Goal: Task Accomplishment & Management: Complete application form

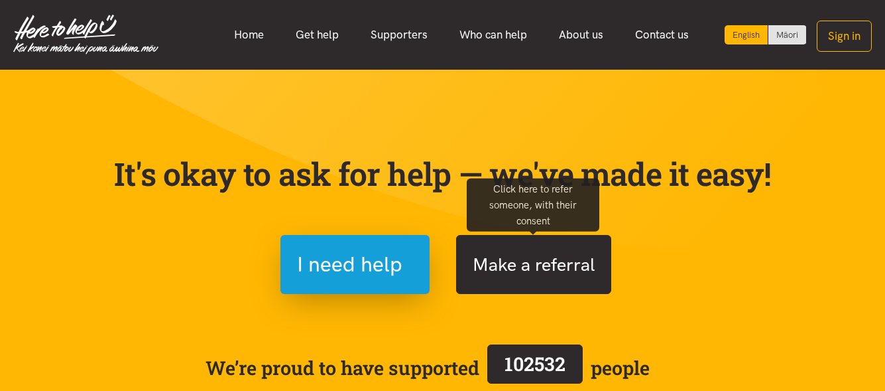
click at [546, 280] on button "Make a referral" at bounding box center [533, 264] width 155 height 59
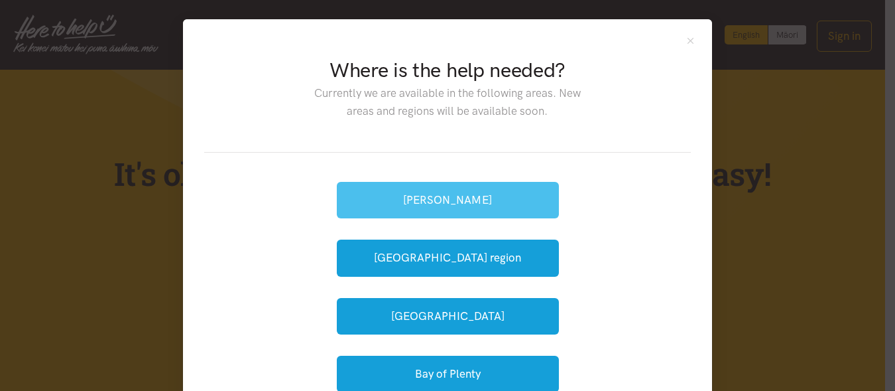
click at [470, 207] on button "[PERSON_NAME]" at bounding box center [448, 200] width 222 height 36
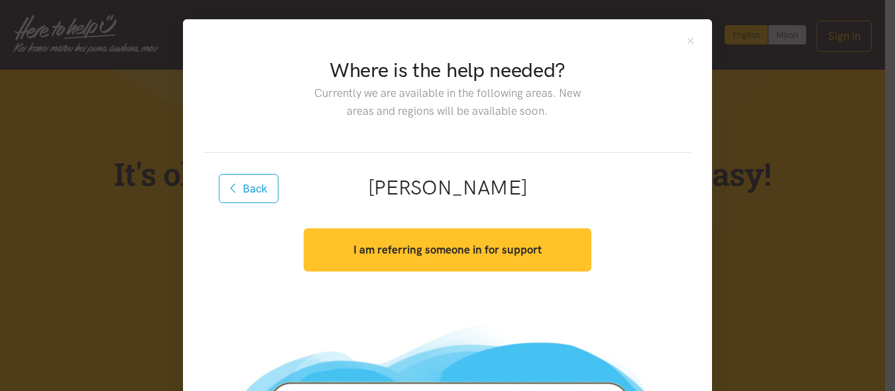
click at [545, 252] on button "I am referring someone in for support" at bounding box center [447, 249] width 287 height 43
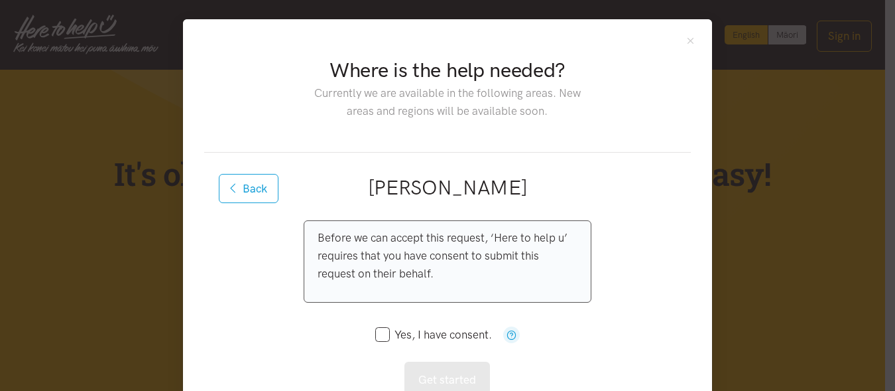
click at [375, 331] on input "Yes, I have consent." at bounding box center [433, 334] width 117 height 11
checkbox input "true"
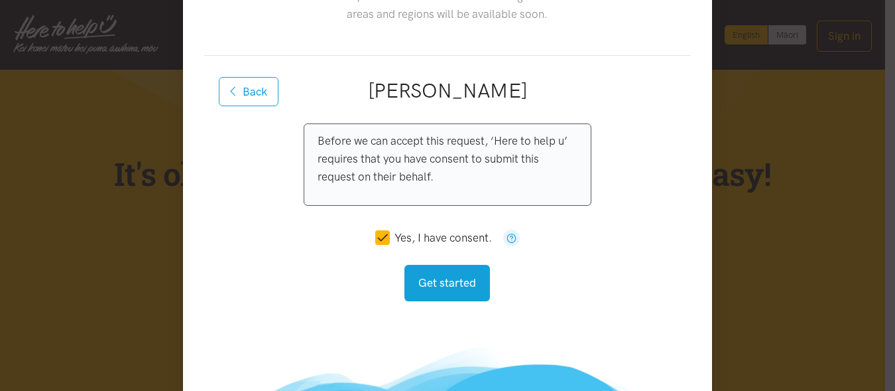
scroll to position [160, 0]
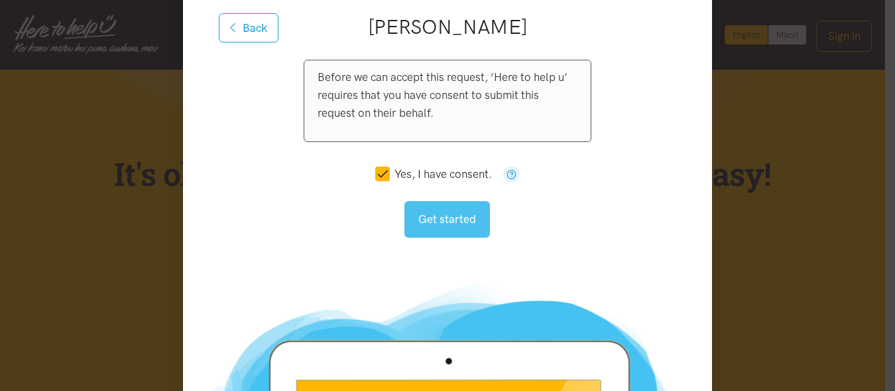
click at [465, 219] on button "Get started" at bounding box center [447, 219] width 86 height 36
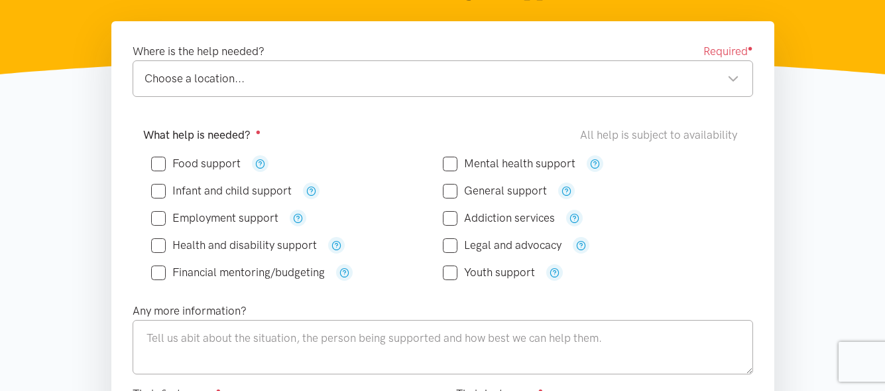
scroll to position [211, 0]
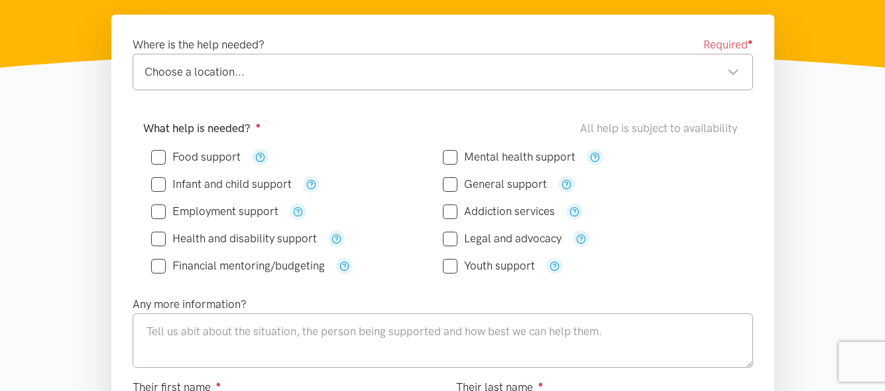
click at [158, 159] on input "Food support" at bounding box center [196, 156] width 90 height 11
checkbox input "true"
click at [311, 72] on div "Choose a location..." at bounding box center [442, 72] width 595 height 18
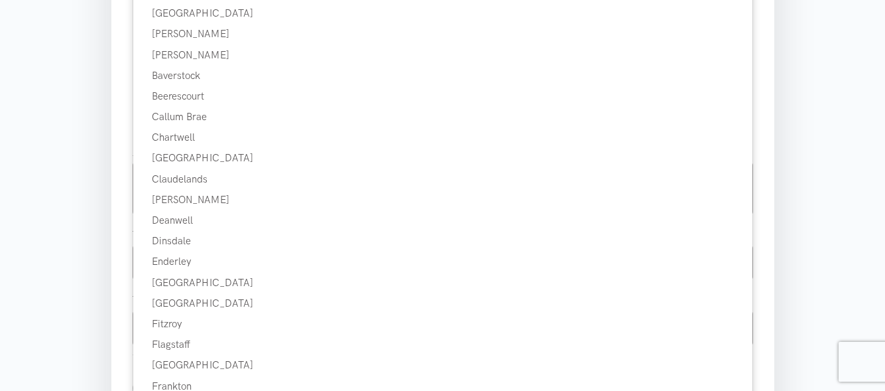
scroll to position [402, 0]
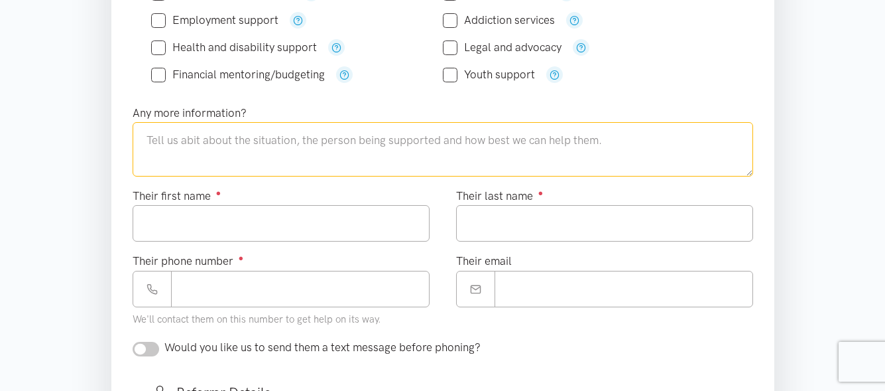
click at [376, 151] on textarea at bounding box center [443, 149] width 621 height 54
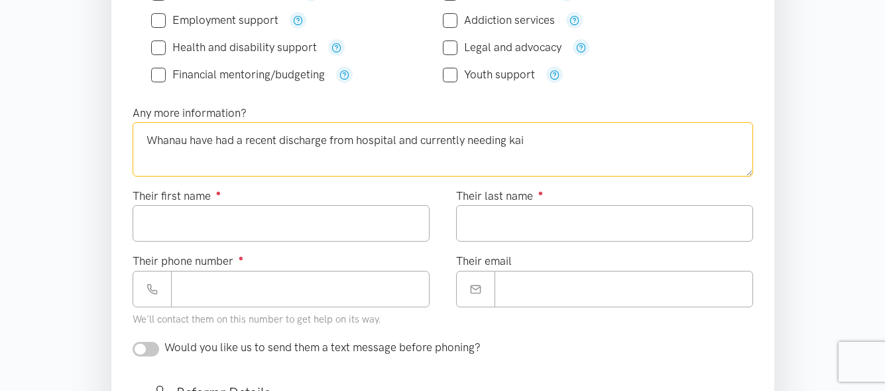
type textarea "Whanau have had a recent discharge from hospital and currently needing kai"
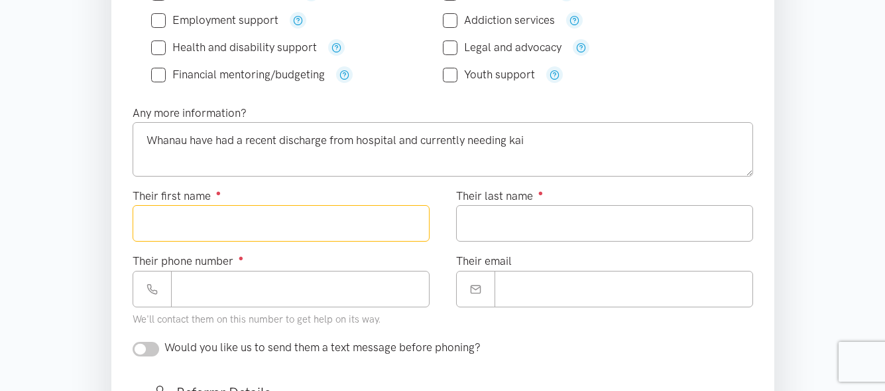
click at [341, 229] on input "Their first name ●" at bounding box center [281, 223] width 297 height 36
type input "*"
type input "******"
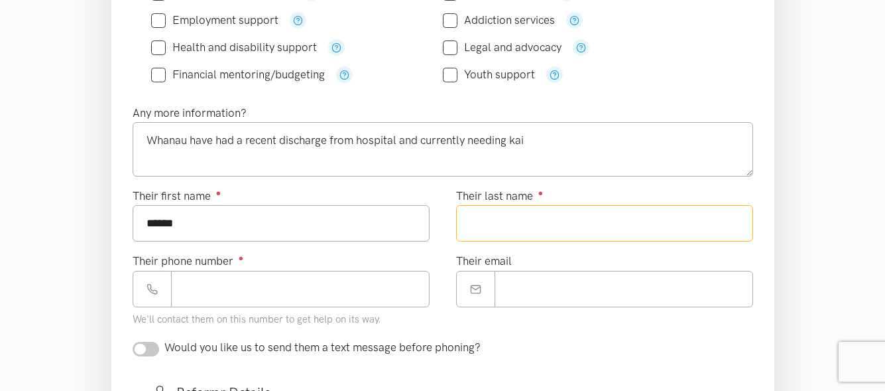
click at [503, 229] on input "Their last name ●" at bounding box center [604, 223] width 297 height 36
type input "*********"
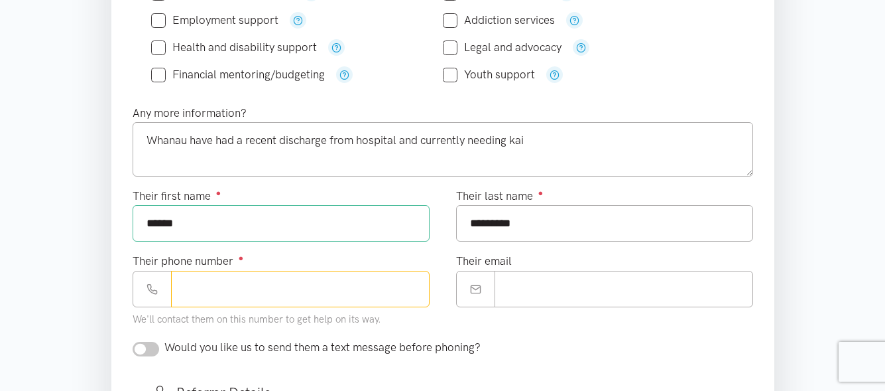
click at [410, 285] on input "Their phone number ●" at bounding box center [300, 289] width 259 height 36
